Goal: Book appointment/travel/reservation

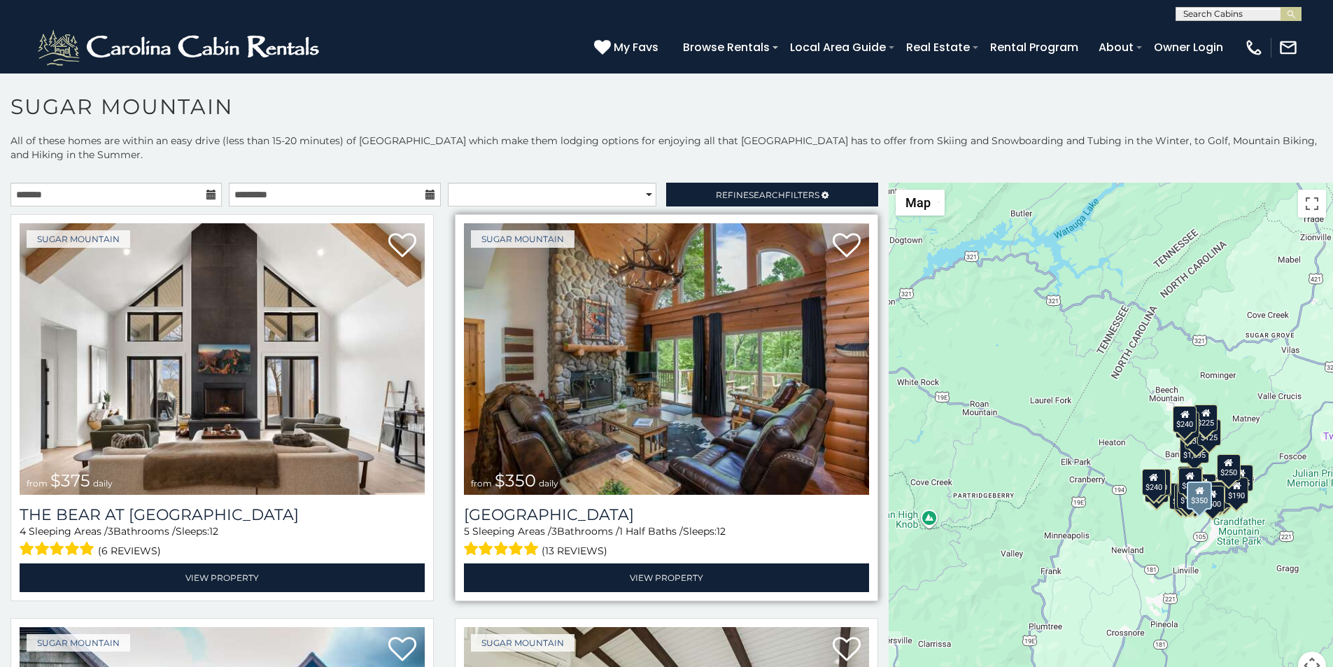
scroll to position [58, 0]
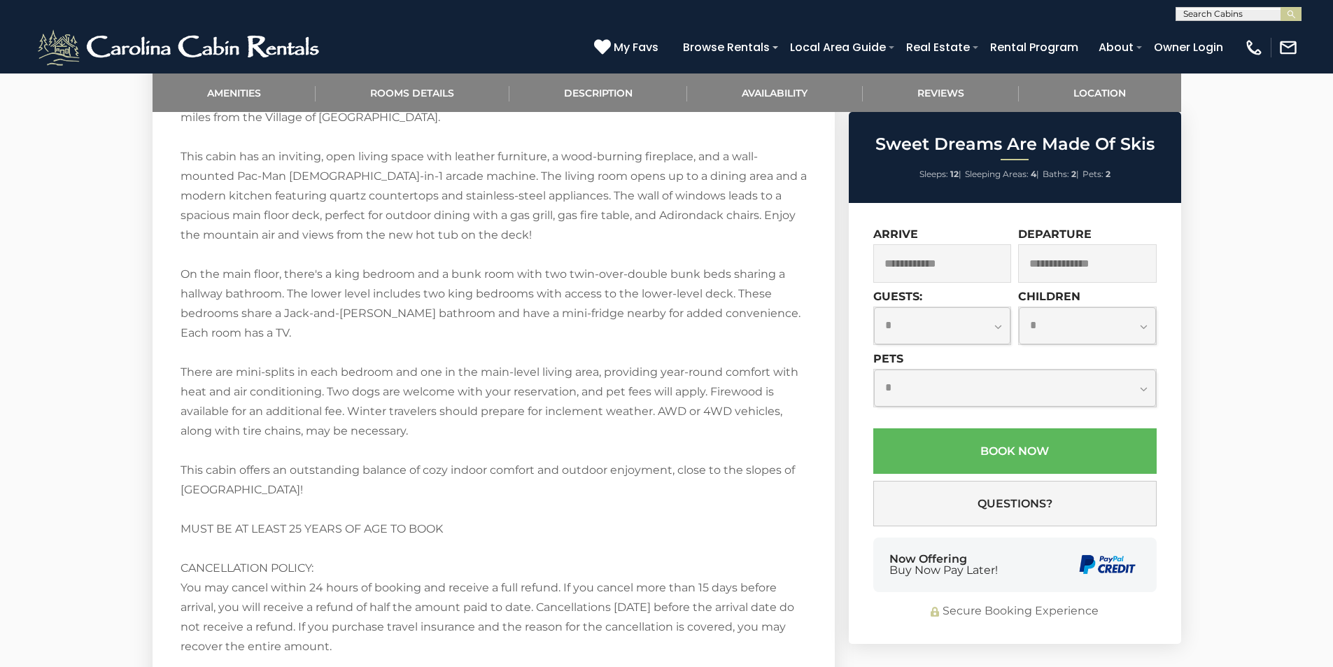
scroll to position [1823, 0]
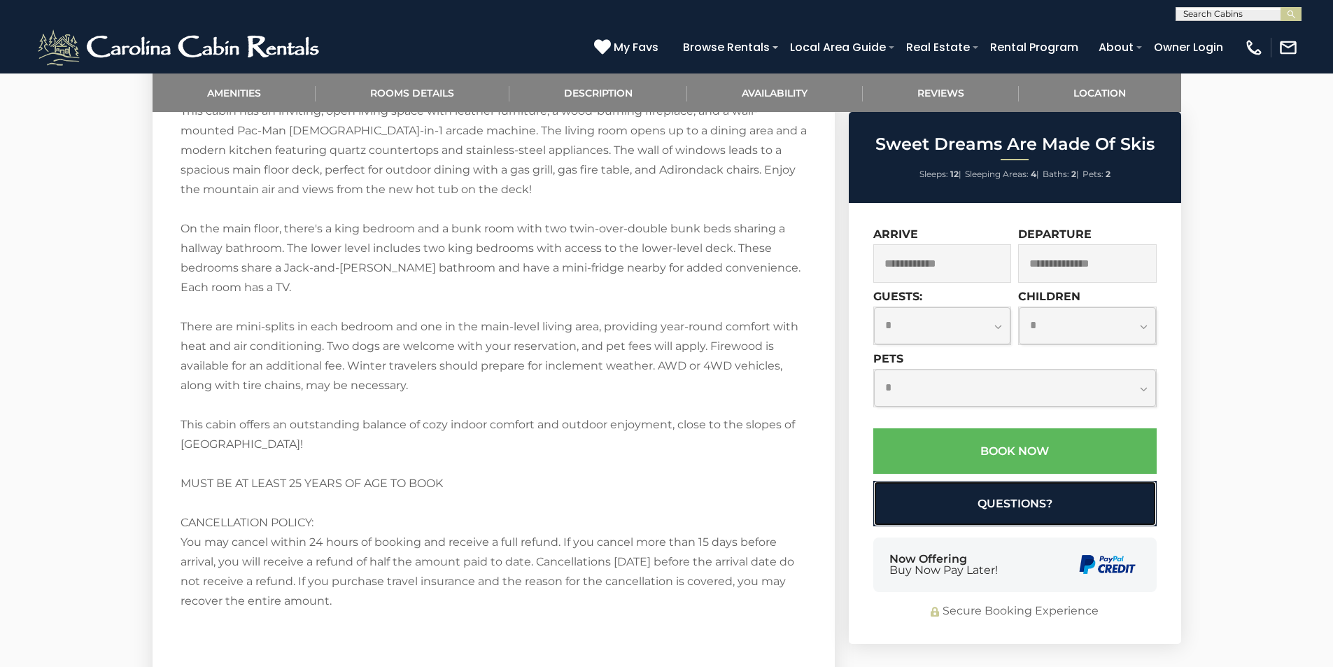
click at [887, 499] on button "Questions?" at bounding box center [1014, 503] width 283 height 45
select select "*"
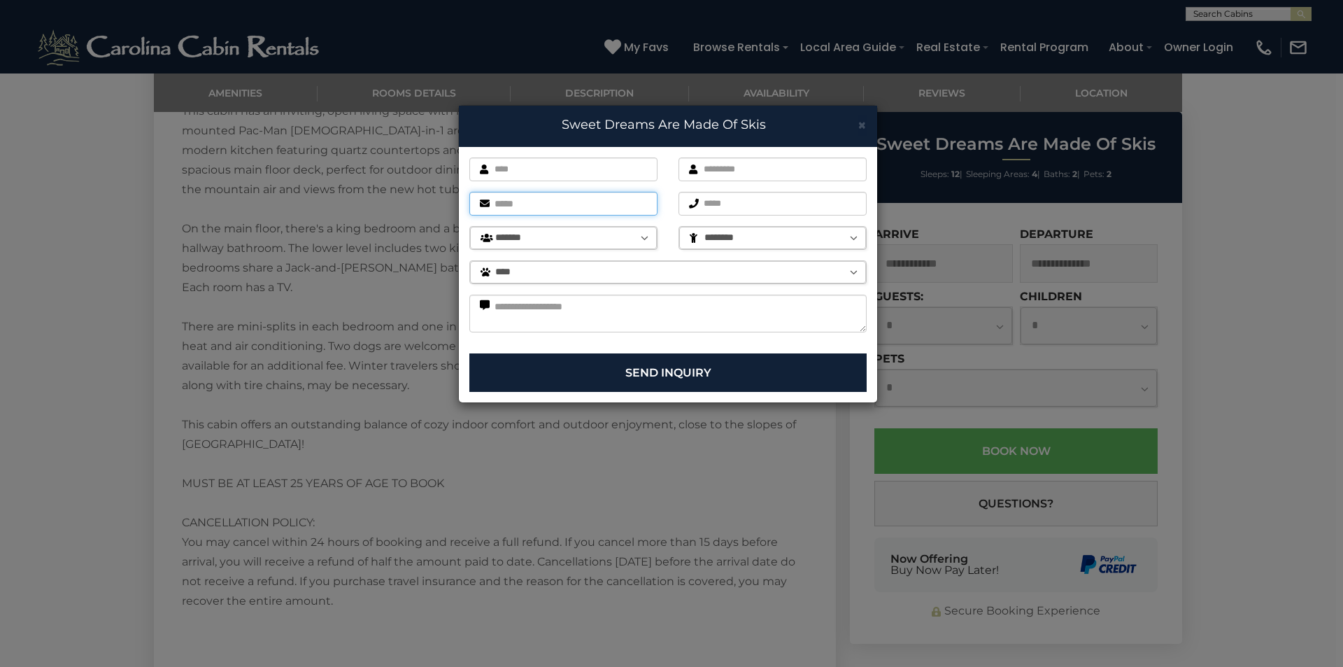
click at [639, 208] on input "email" at bounding box center [563, 204] width 188 height 24
click at [469, 353] on button "Send Inquiry" at bounding box center [667, 372] width 397 height 38
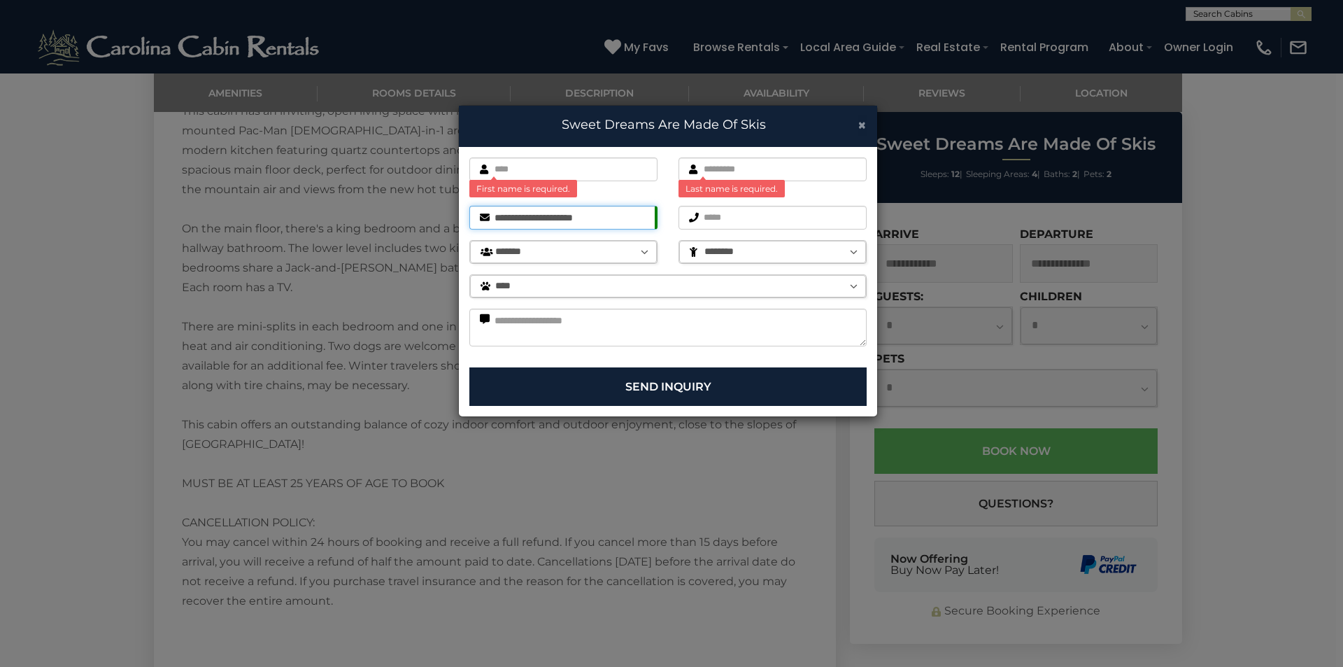
type input "**********"
click at [858, 125] on span "×" at bounding box center [862, 124] width 9 height 17
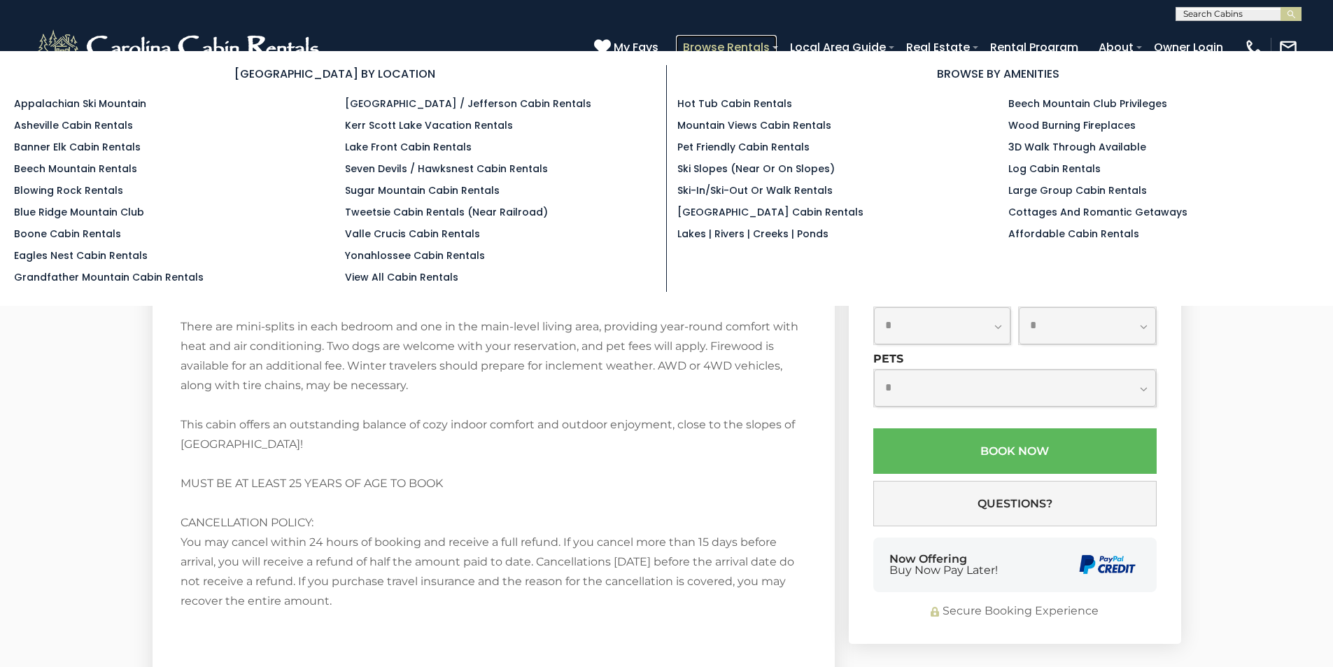
click at [777, 42] on link "Browse Rentals" at bounding box center [726, 47] width 101 height 24
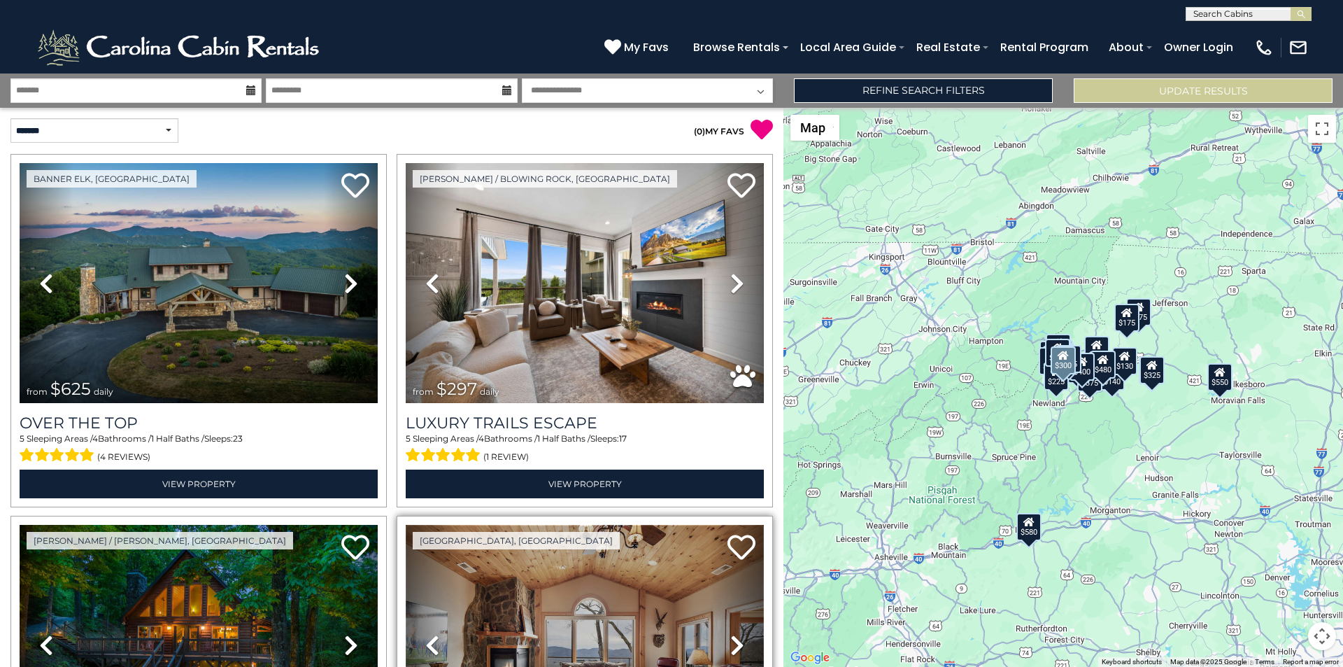
click at [580, 663] on img at bounding box center [585, 645] width 358 height 240
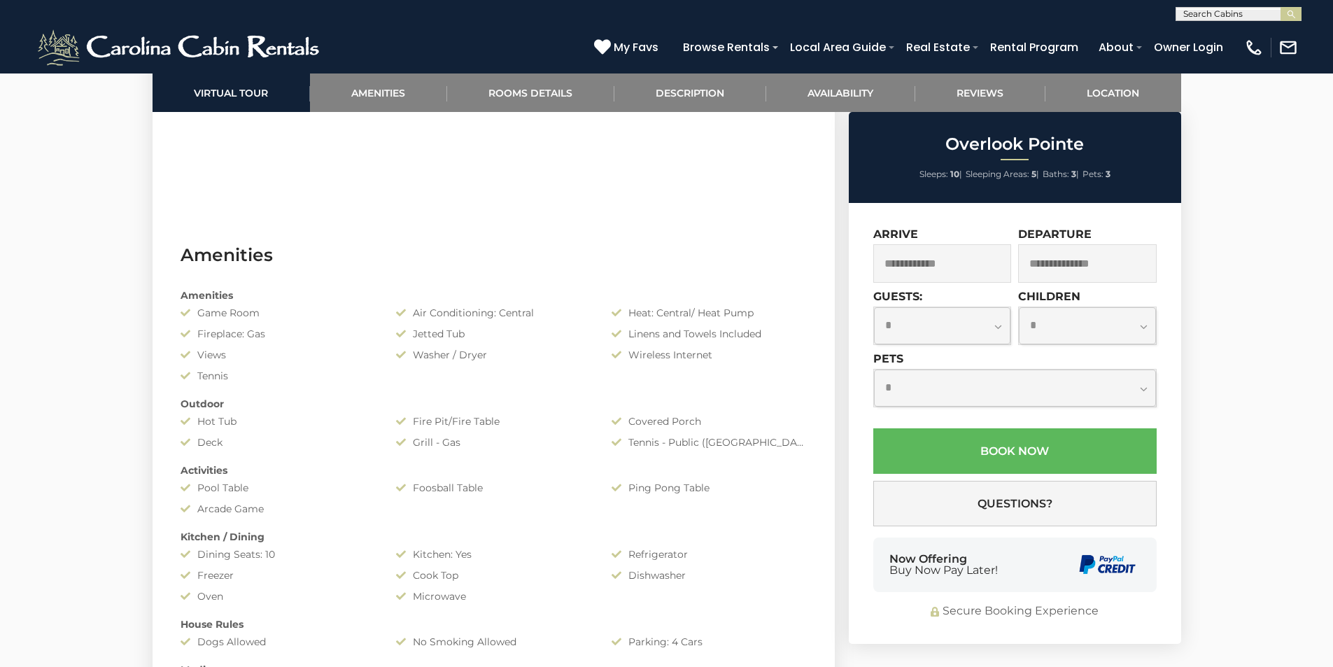
scroll to position [1049, 0]
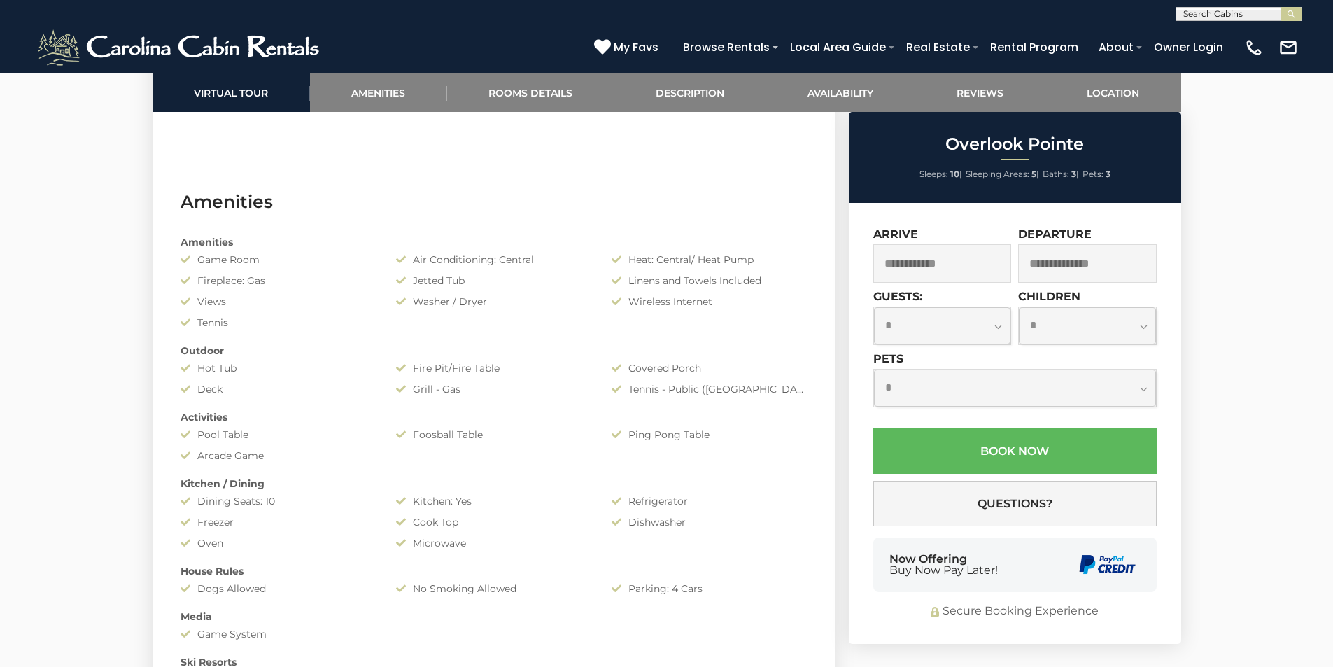
click at [888, 527] on div "**********" at bounding box center [1015, 423] width 332 height 441
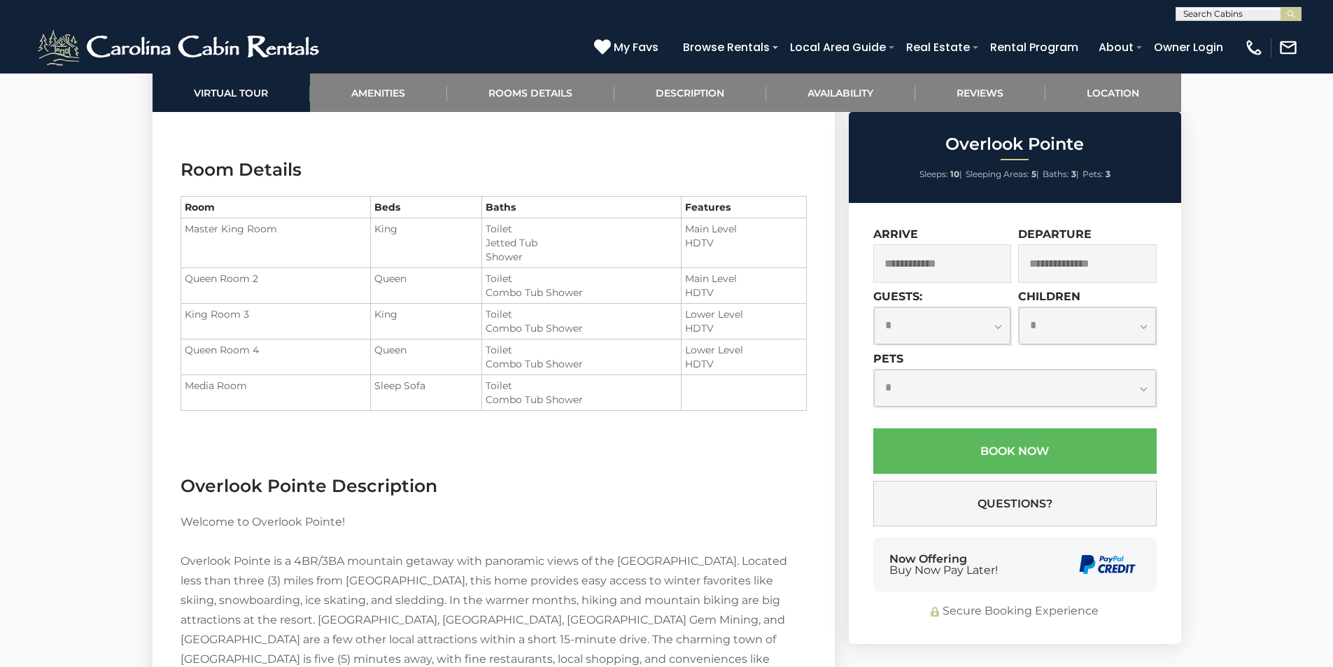
scroll to position [1685, 0]
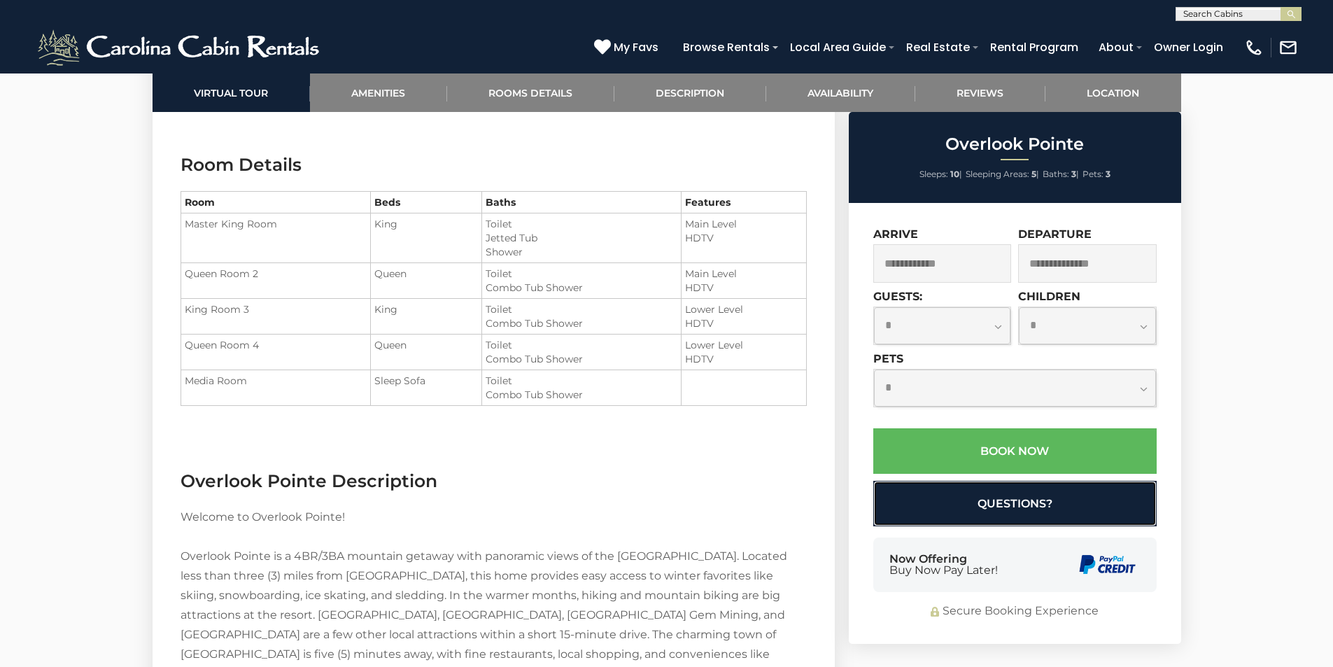
click at [1046, 499] on button "Questions?" at bounding box center [1014, 503] width 283 height 45
select select "*"
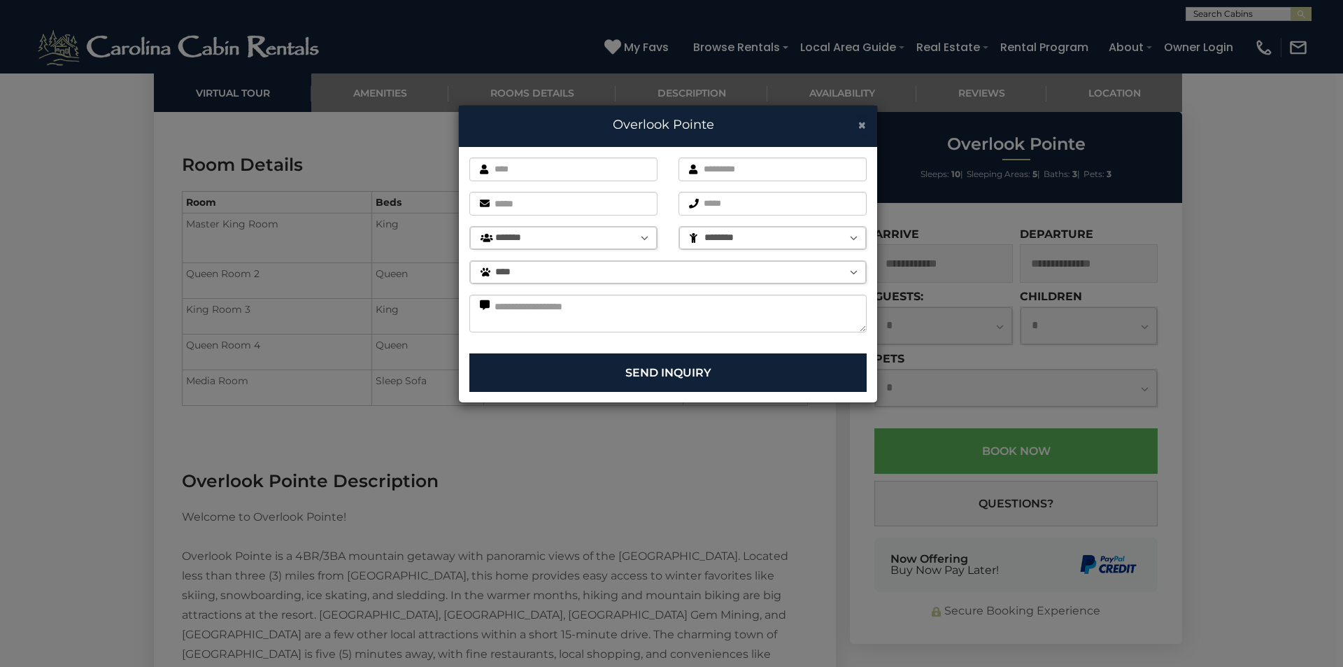
click at [860, 121] on span "×" at bounding box center [862, 124] width 9 height 17
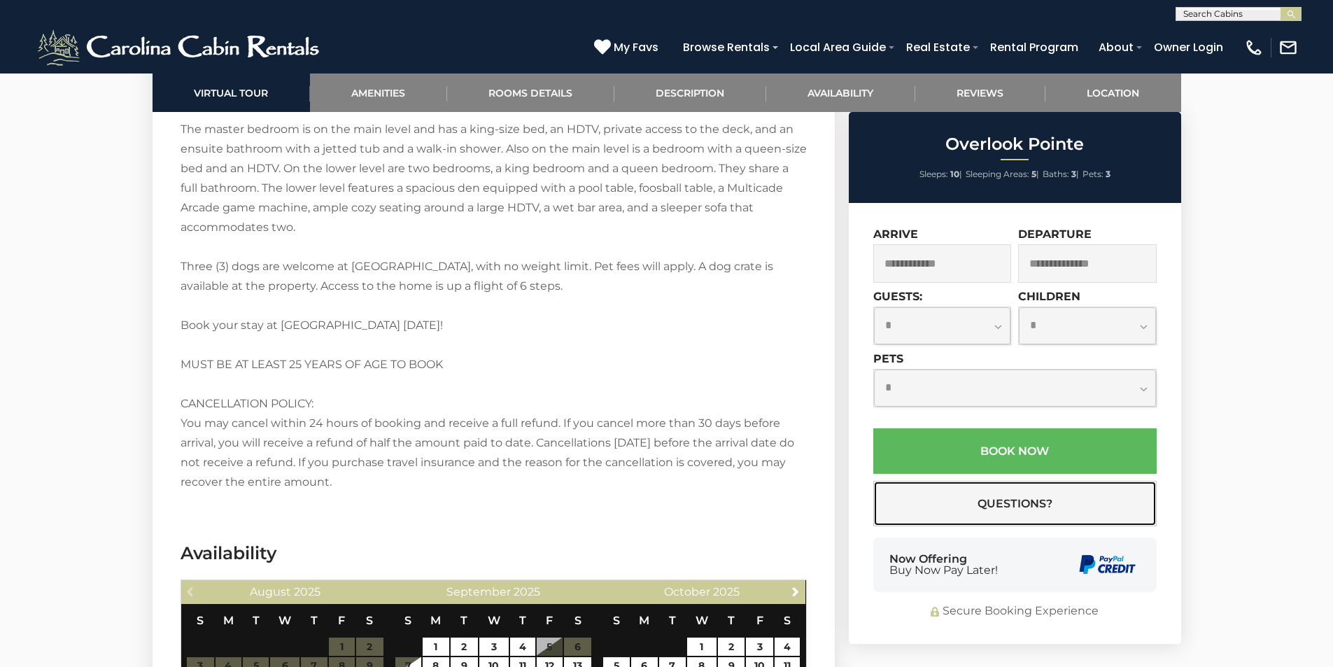
scroll to position [2443, 0]
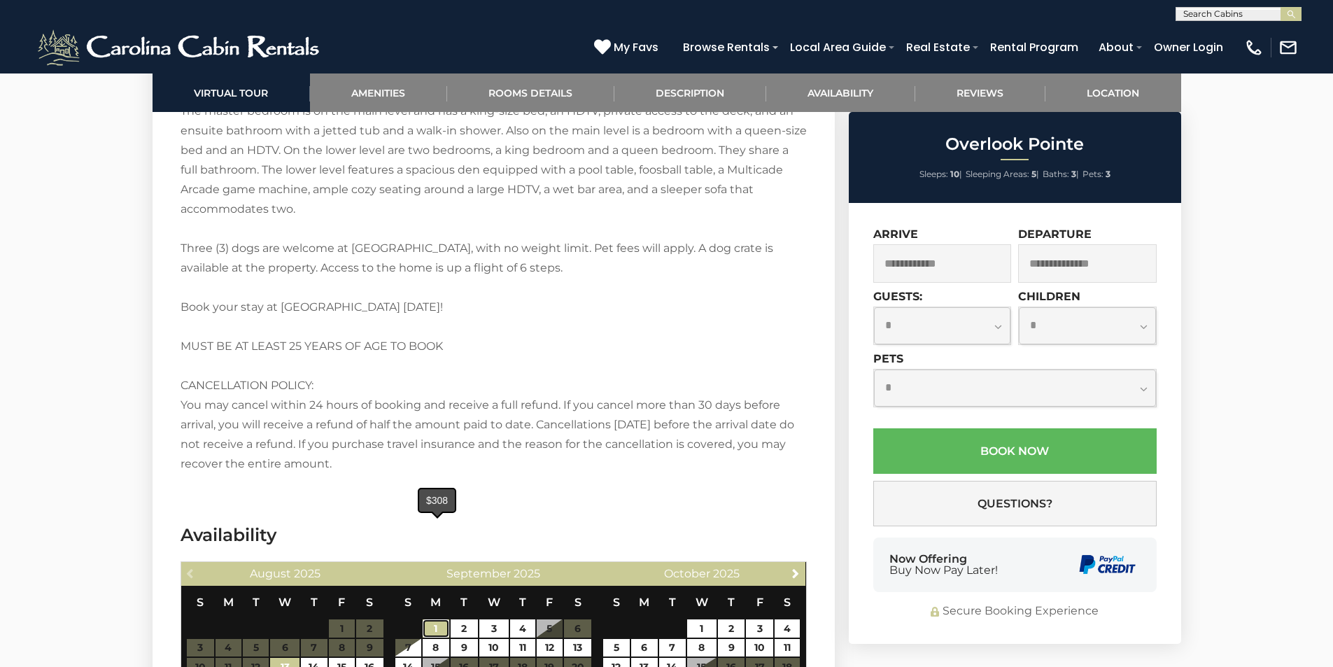
click at [425, 619] on link "1" at bounding box center [436, 628] width 26 height 18
type input "**********"
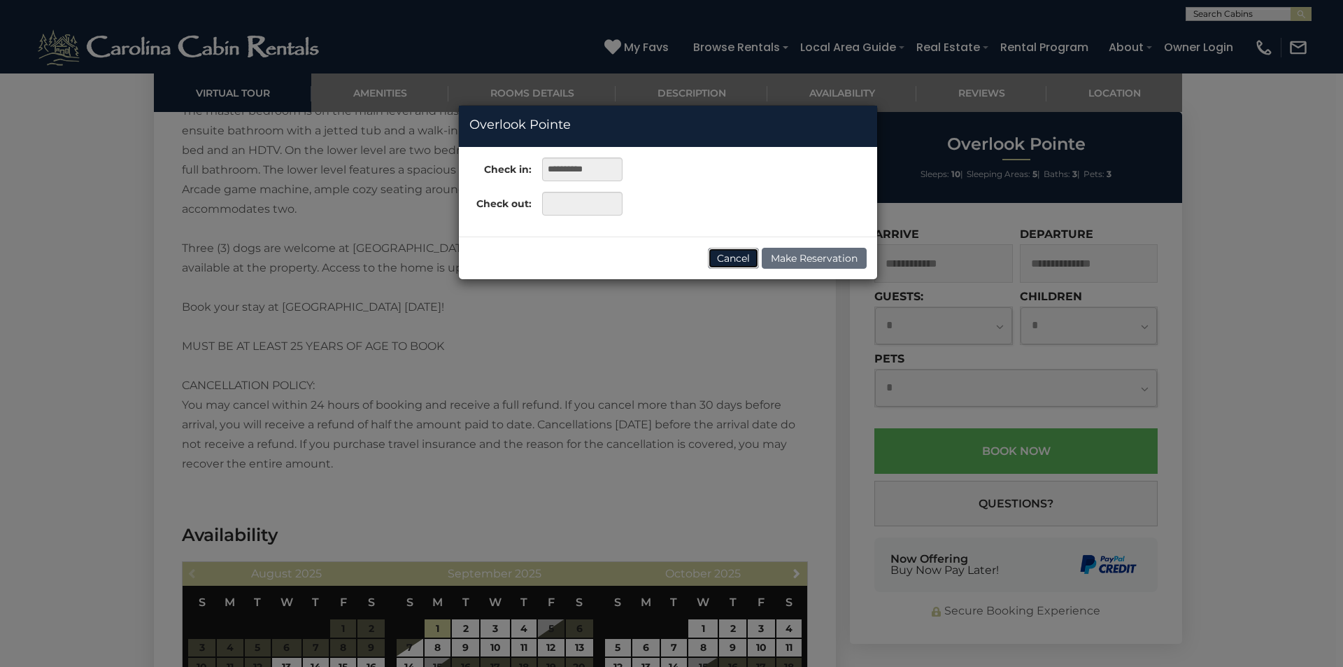
click at [738, 255] on button "Cancel" at bounding box center [733, 258] width 51 height 21
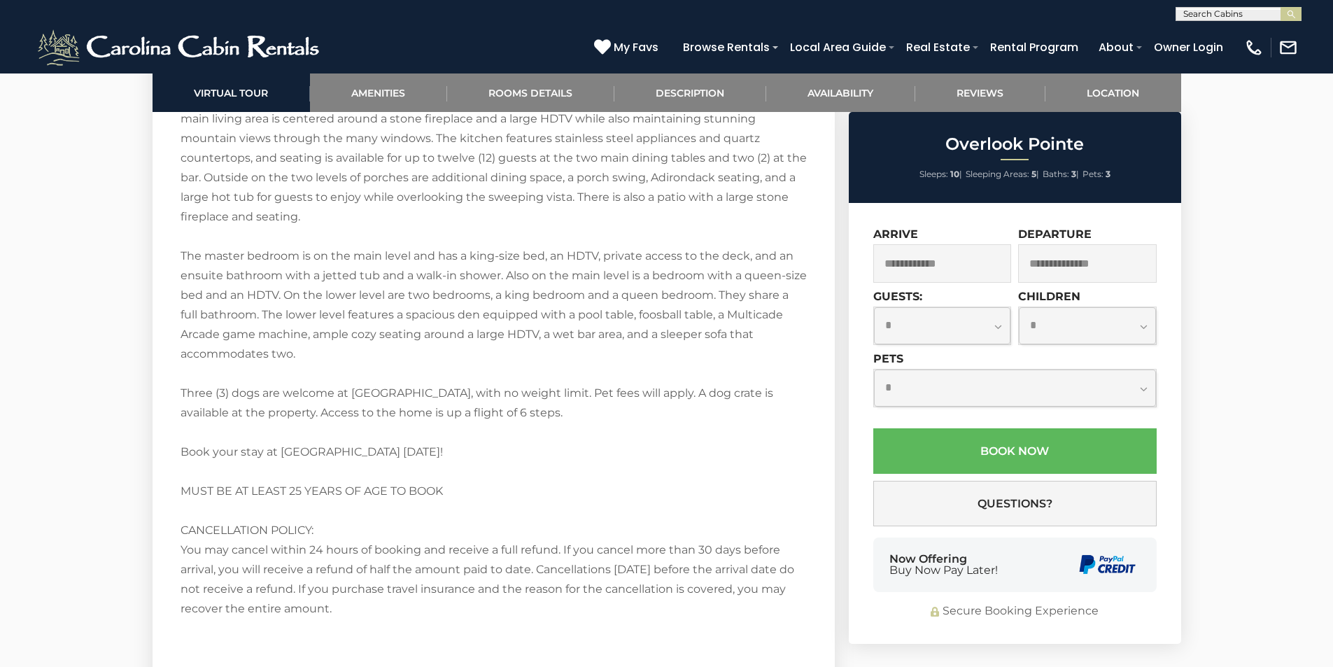
scroll to position [2297, 0]
